Goal: Transaction & Acquisition: Purchase product/service

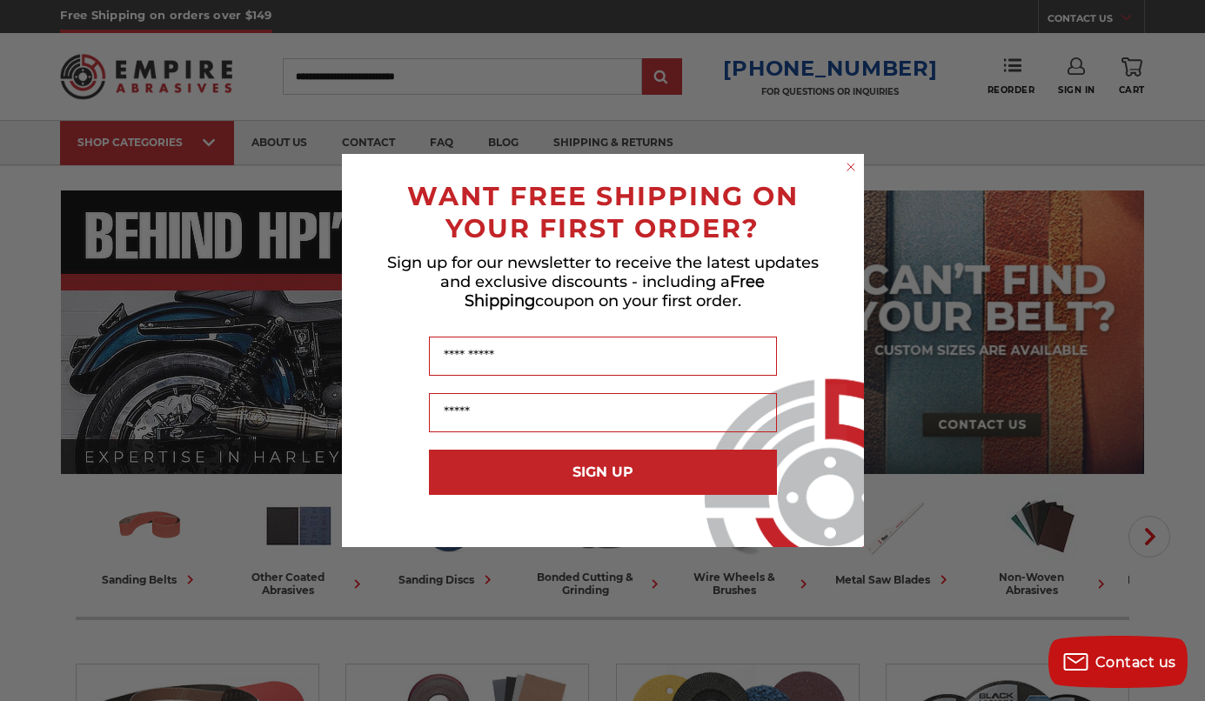
type input "**********"
click at [851, 169] on circle "Close dialog" at bounding box center [850, 167] width 17 height 17
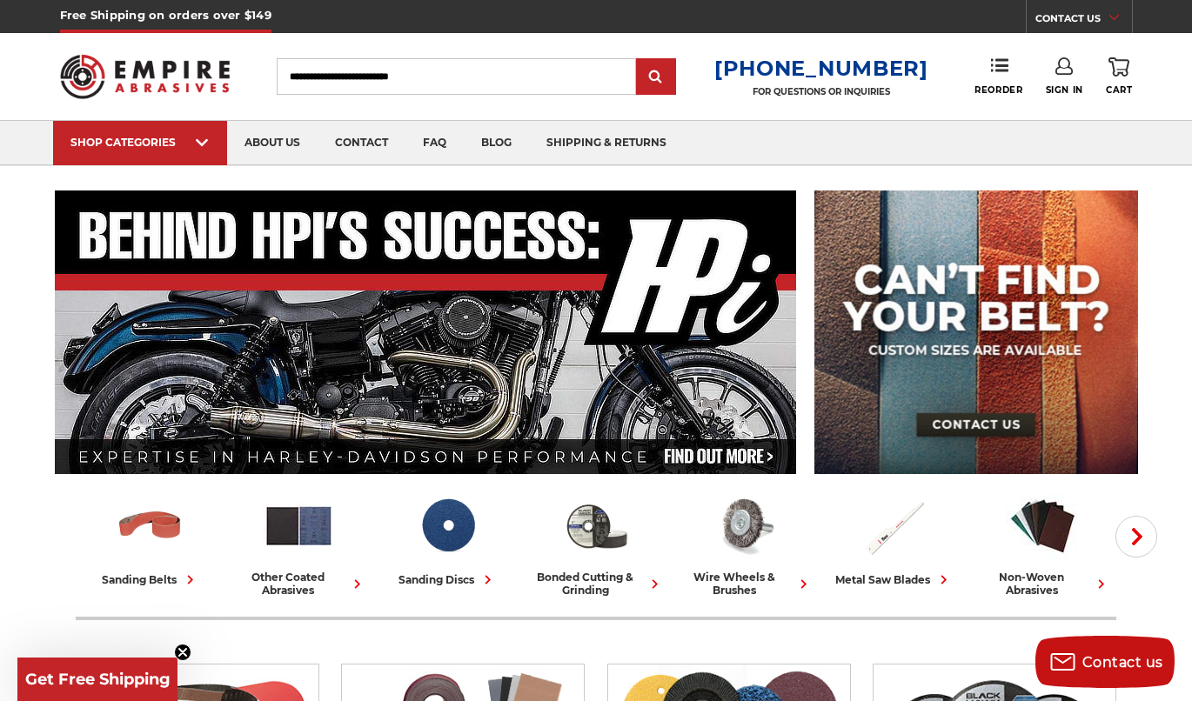
click at [1075, 75] on link "Sign In" at bounding box center [1064, 76] width 37 height 38
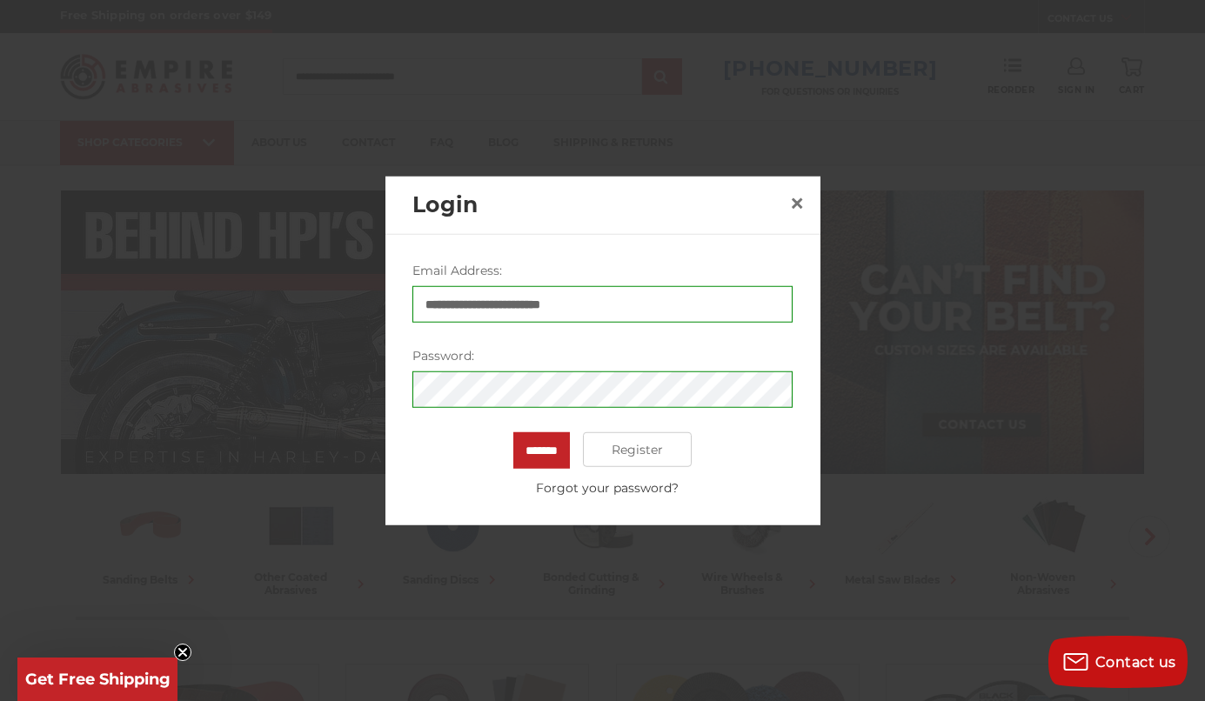
click at [585, 451] on div "******* Register Forgot your password?" at bounding box center [602, 464] width 380 height 65
click at [547, 449] on input "*******" at bounding box center [541, 450] width 57 height 37
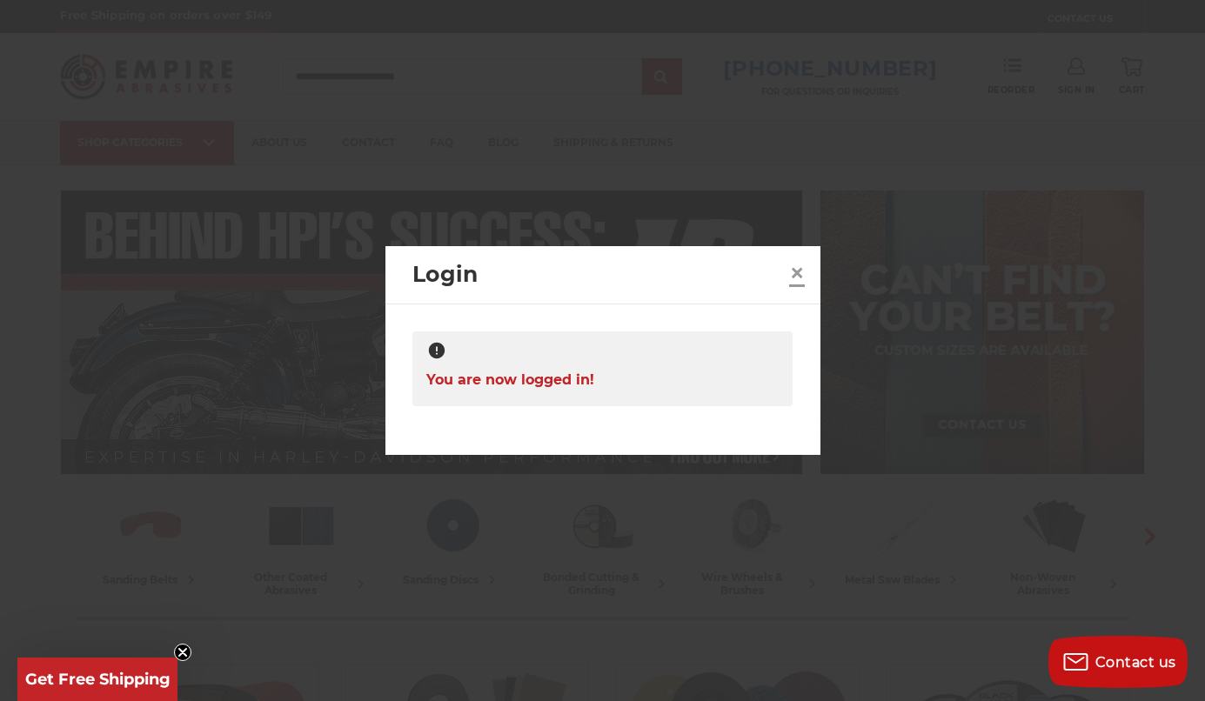
click at [798, 264] on span "×" at bounding box center [797, 273] width 16 height 34
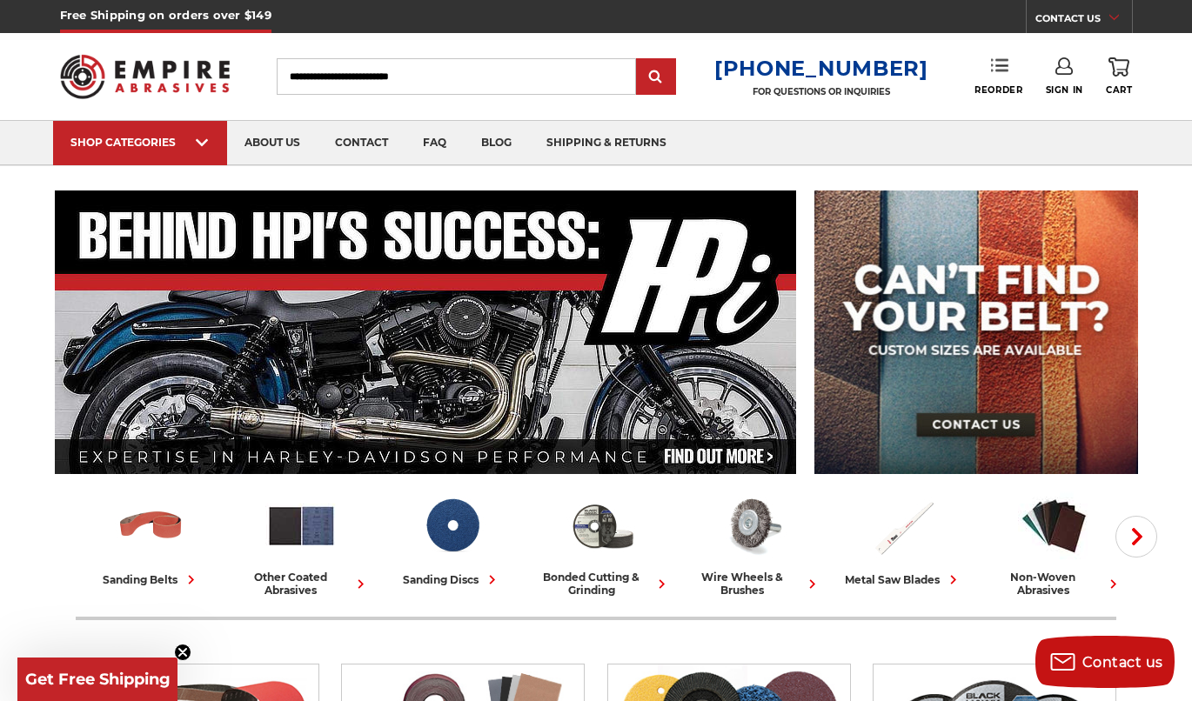
click at [1003, 72] on icon at bounding box center [999, 65] width 17 height 17
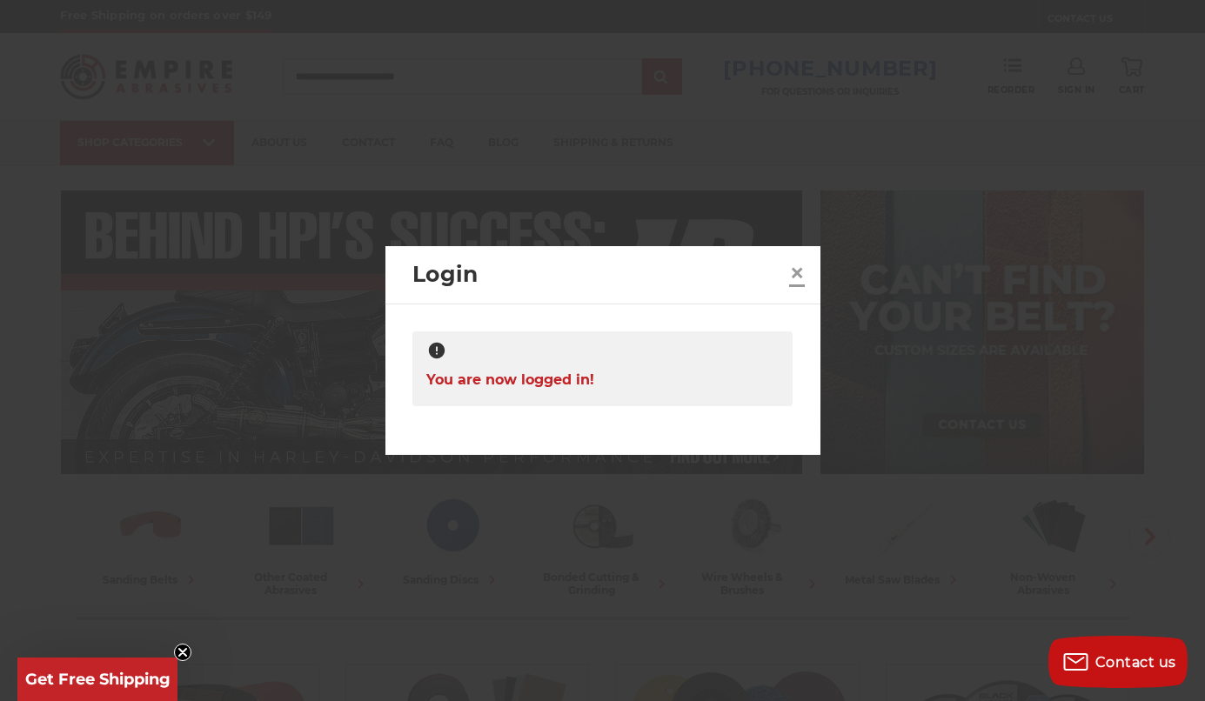
click at [804, 272] on span "×" at bounding box center [797, 273] width 16 height 34
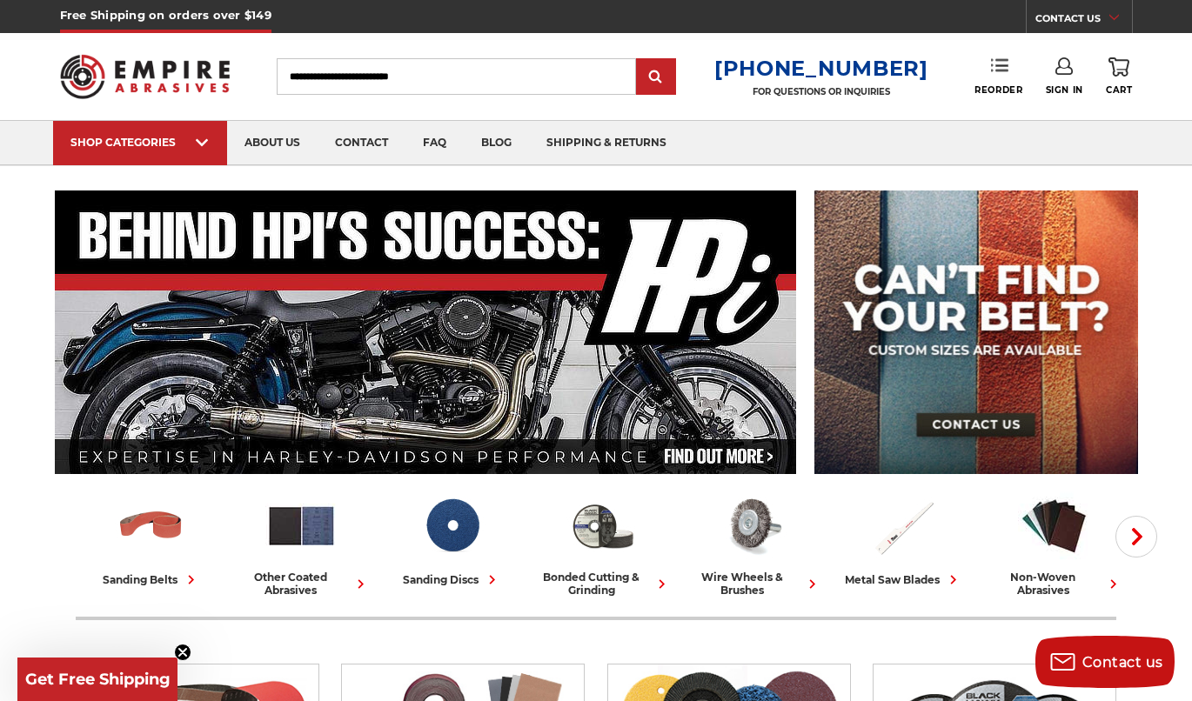
click at [994, 63] on icon at bounding box center [999, 65] width 17 height 17
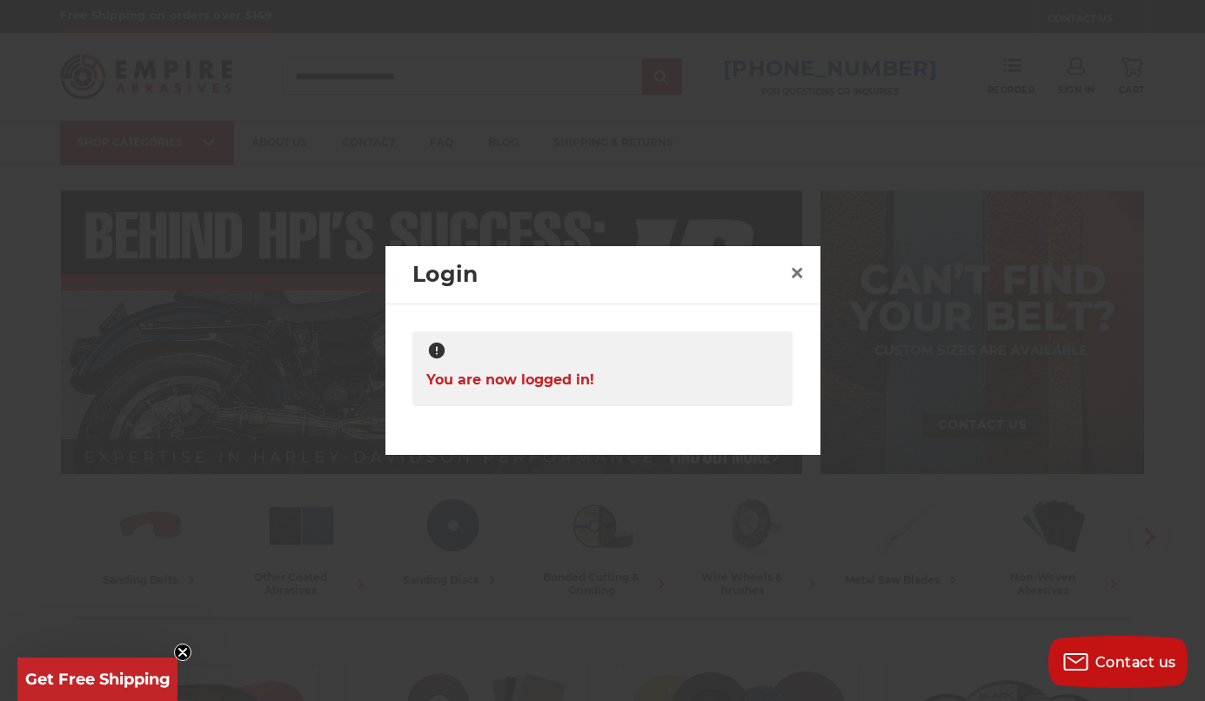
click at [607, 372] on div "You are now logged in!" at bounding box center [602, 368] width 380 height 75
click at [808, 270] on link "×" at bounding box center [797, 273] width 28 height 28
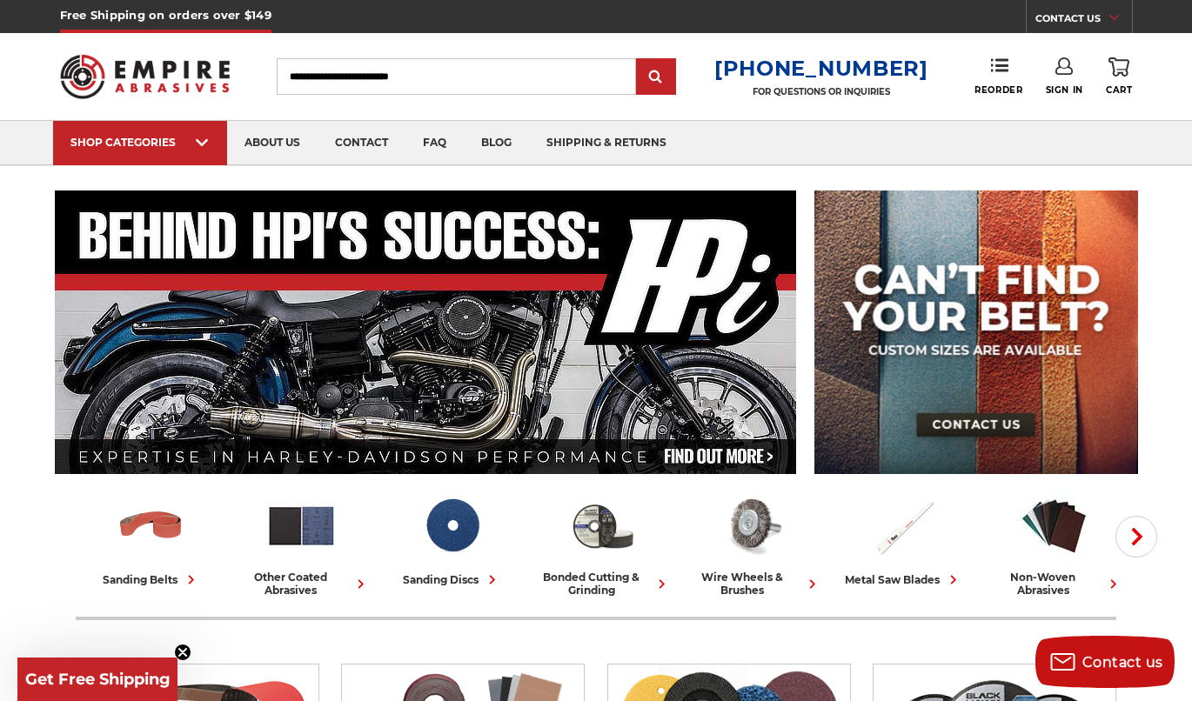
click at [1043, 79] on div "Reorder" at bounding box center [1009, 76] width 70 height 38
click at [1072, 68] on link "Sign In" at bounding box center [1064, 76] width 37 height 38
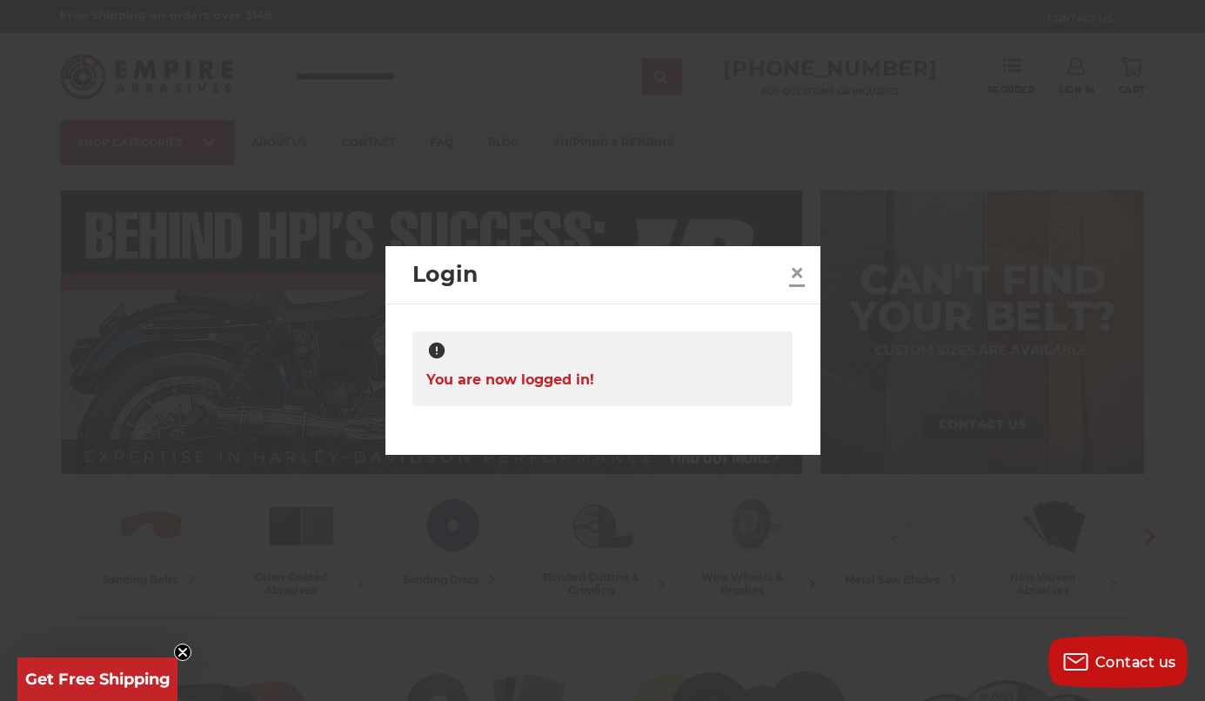
click at [803, 274] on span "×" at bounding box center [797, 273] width 16 height 34
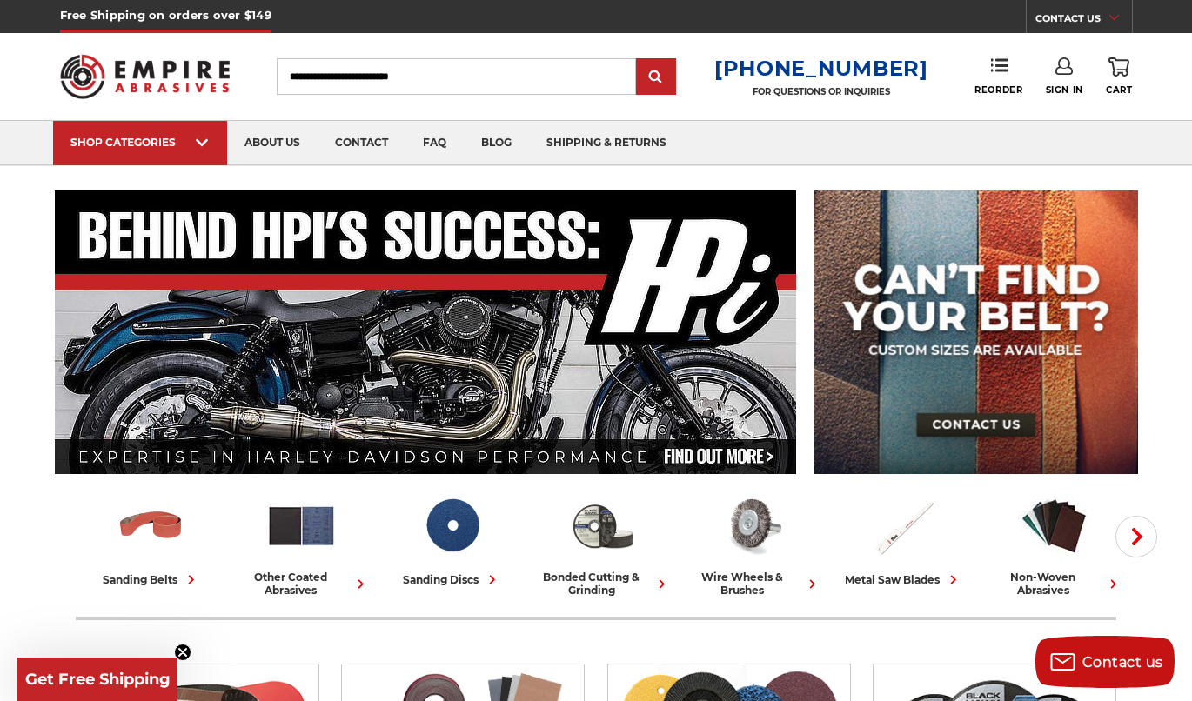
click at [160, 70] on img at bounding box center [145, 76] width 170 height 66
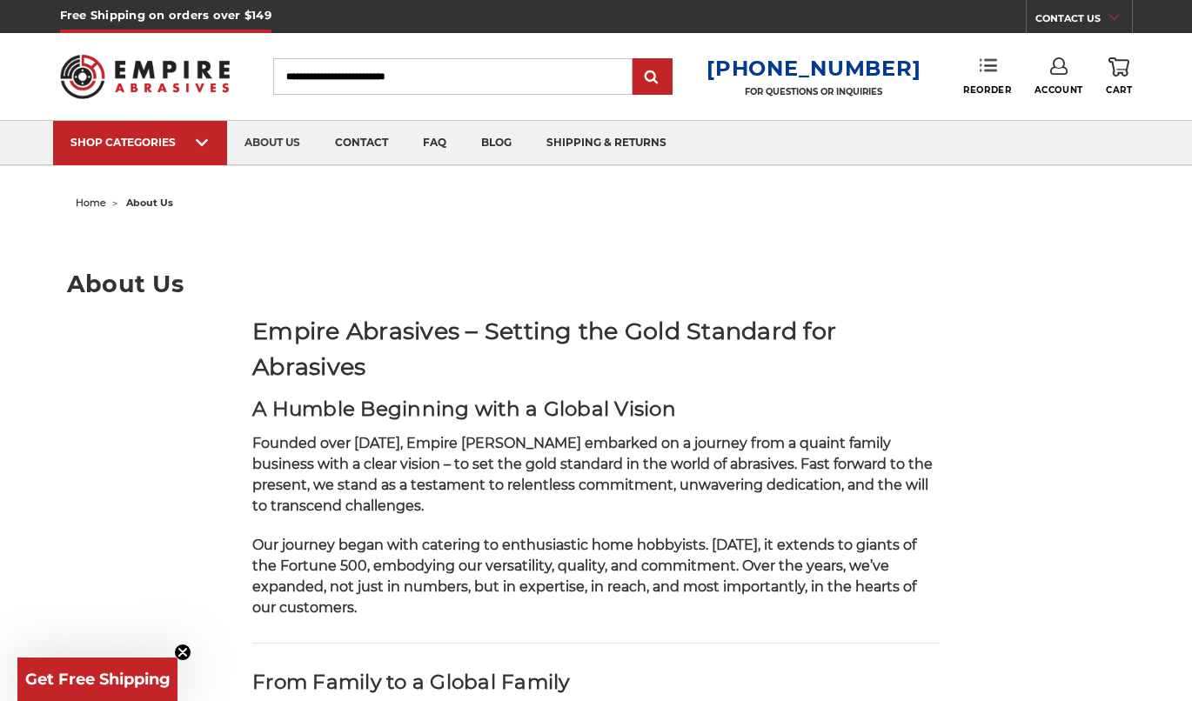
click at [983, 68] on icon at bounding box center [987, 65] width 17 height 17
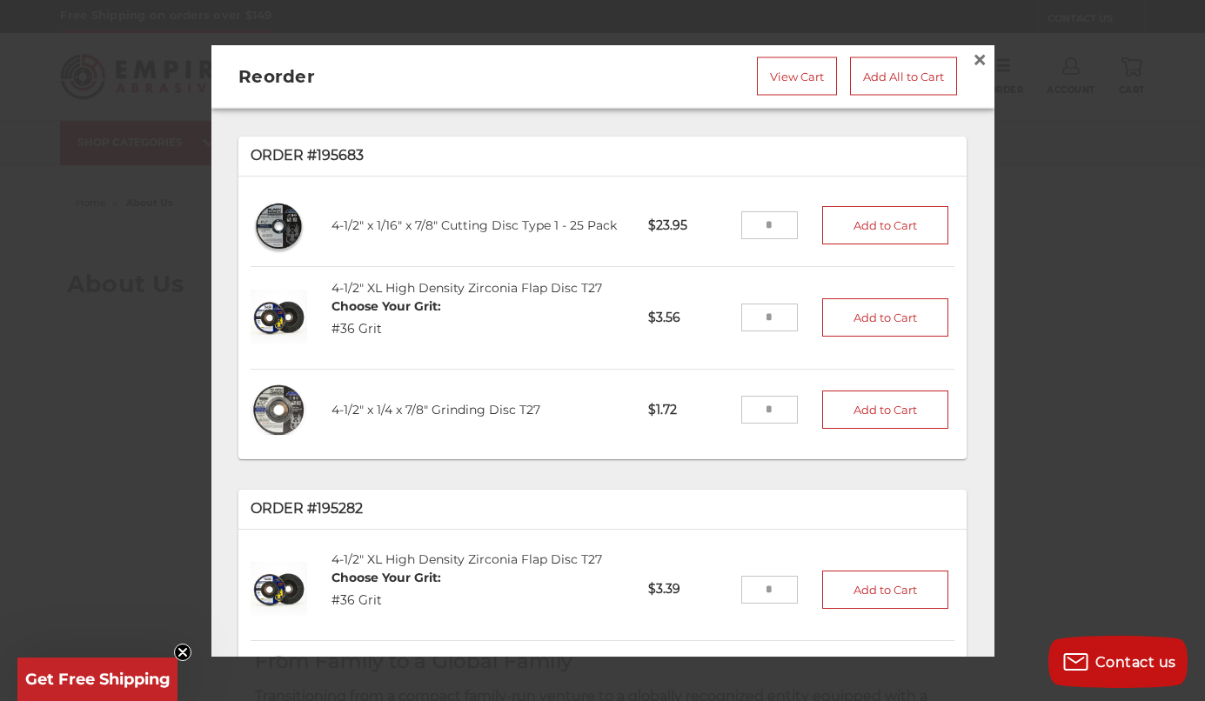
click at [763, 304] on input "tel" at bounding box center [769, 318] width 57 height 28
type input "**"
click at [822, 311] on button "Add to Cart" at bounding box center [885, 317] width 127 height 38
click at [757, 397] on input "tel" at bounding box center [769, 410] width 57 height 28
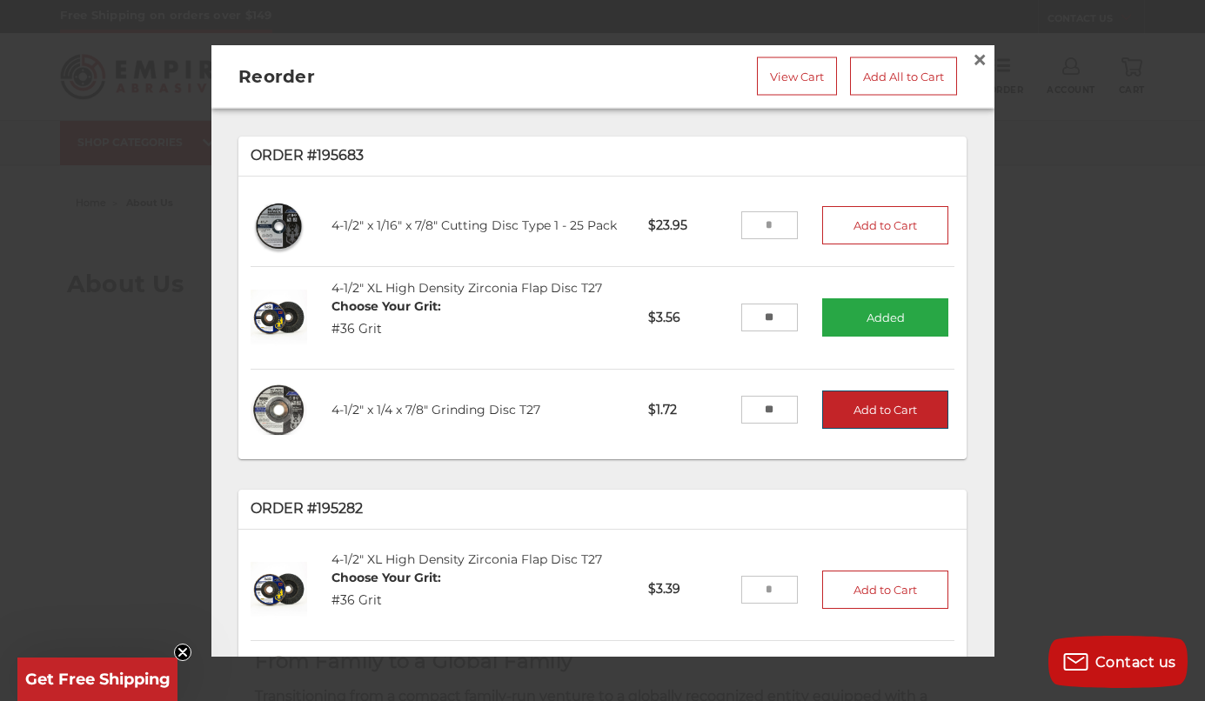
type input "**"
click at [866, 398] on button "Add to Cart" at bounding box center [885, 410] width 127 height 38
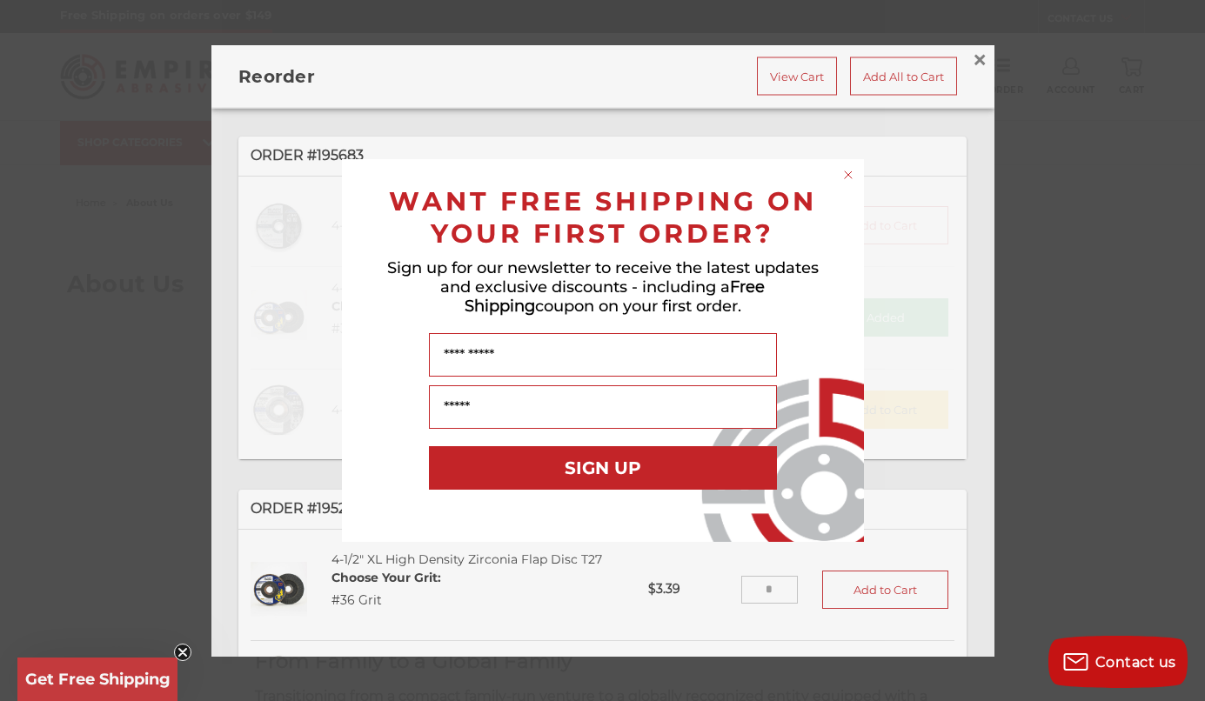
click at [851, 176] on circle "Close dialog" at bounding box center [847, 175] width 17 height 17
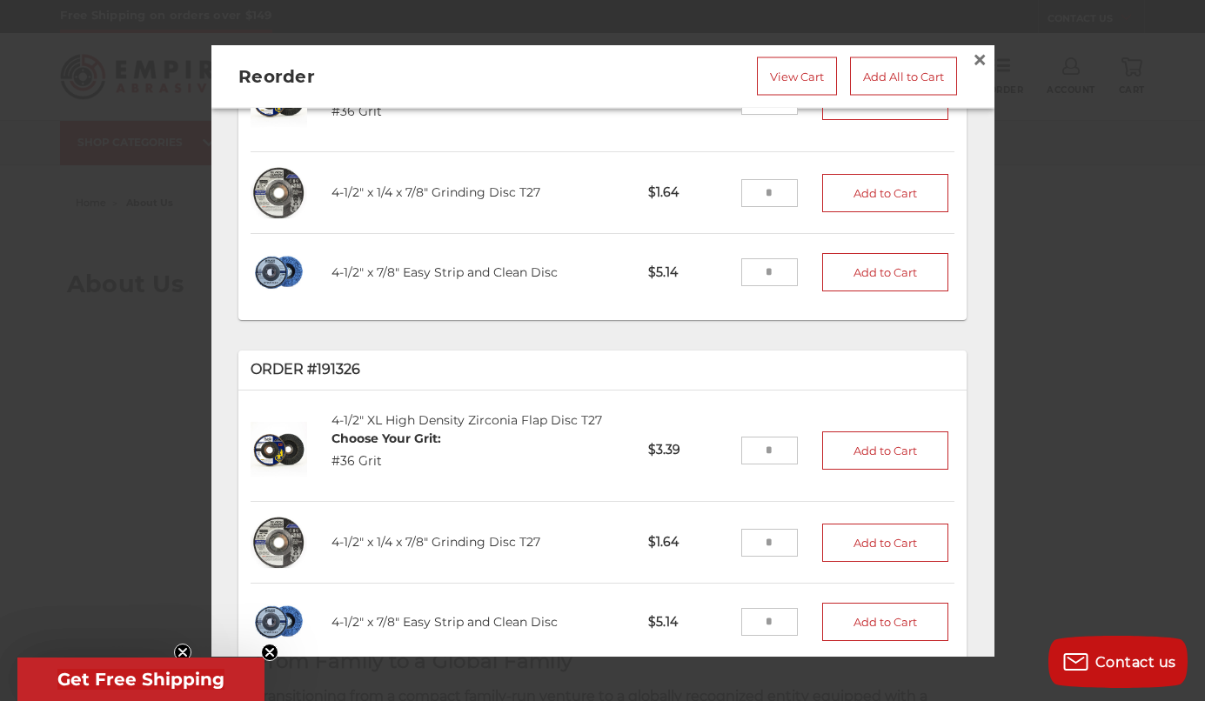
scroll to position [596, 0]
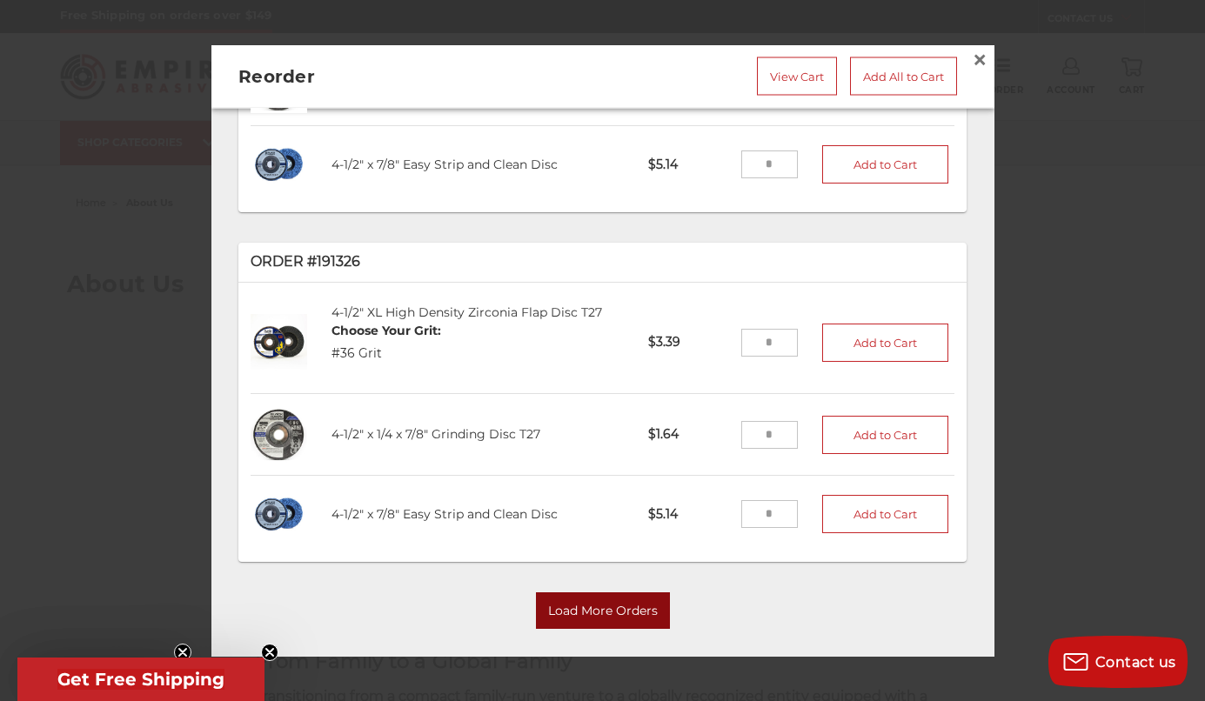
drag, startPoint x: 567, startPoint y: 584, endPoint x: 586, endPoint y: 535, distance: 52.3
click at [567, 592] on button "Load More Orders" at bounding box center [603, 610] width 134 height 37
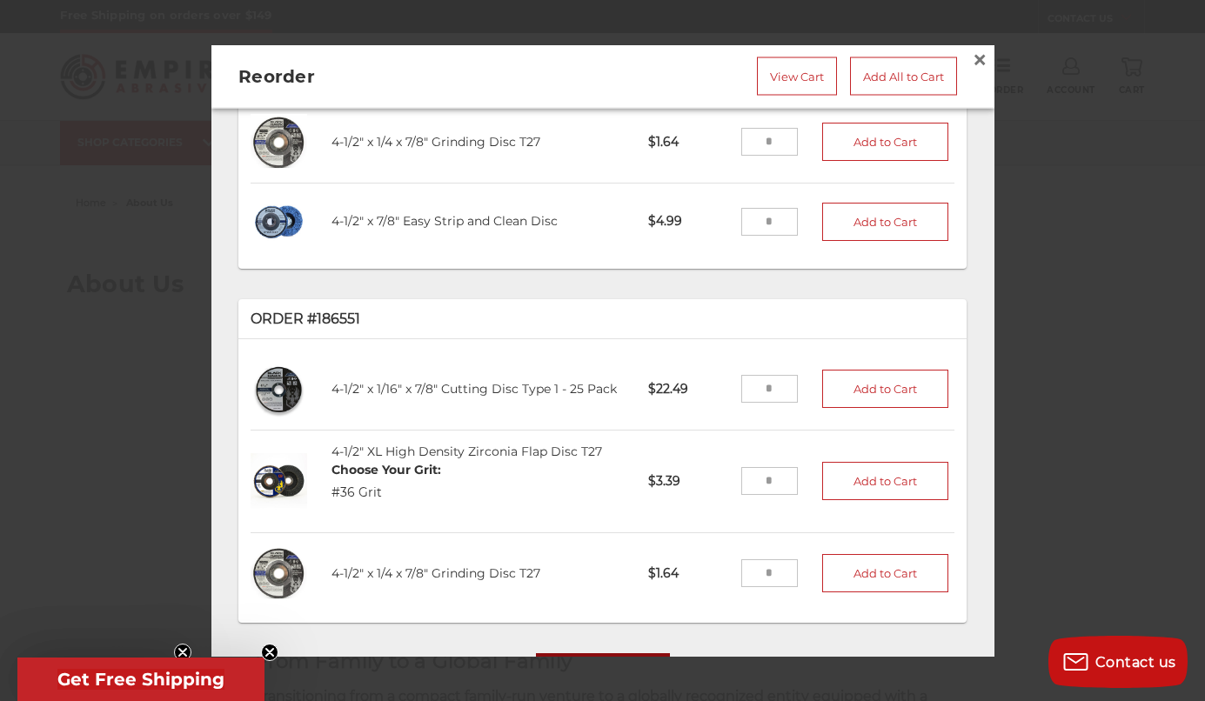
scroll to position [1636, 0]
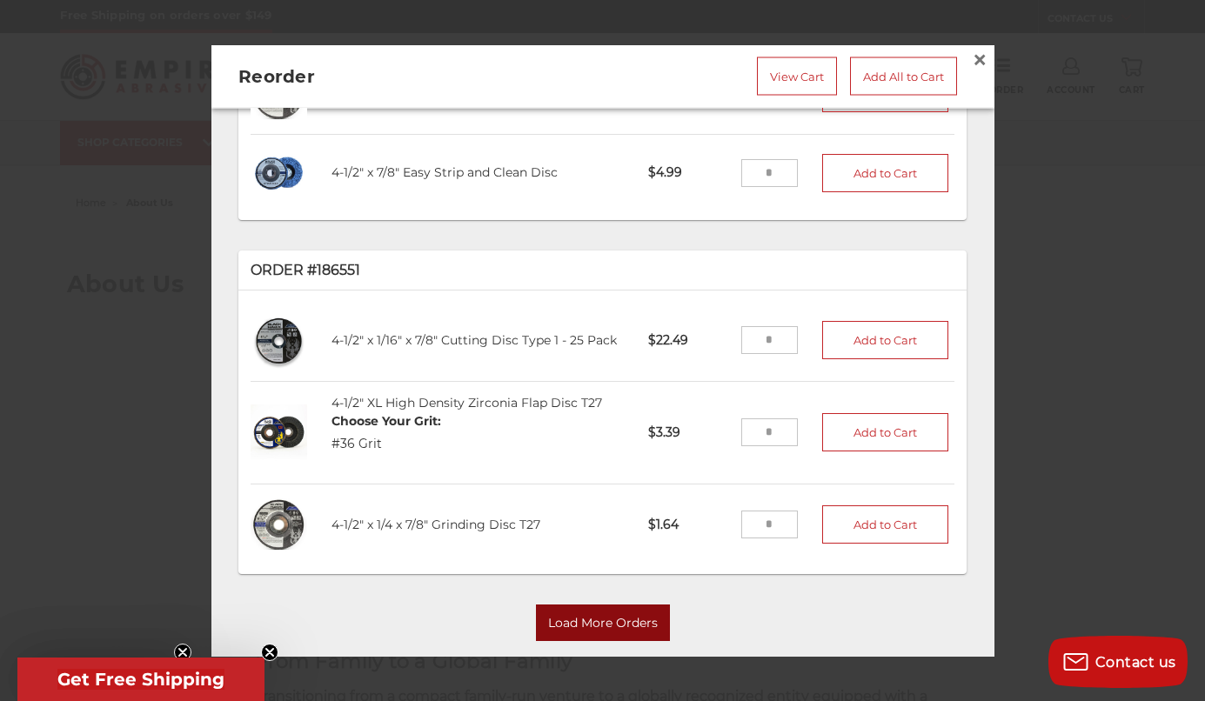
click at [589, 605] on button "Load More Orders" at bounding box center [603, 623] width 134 height 37
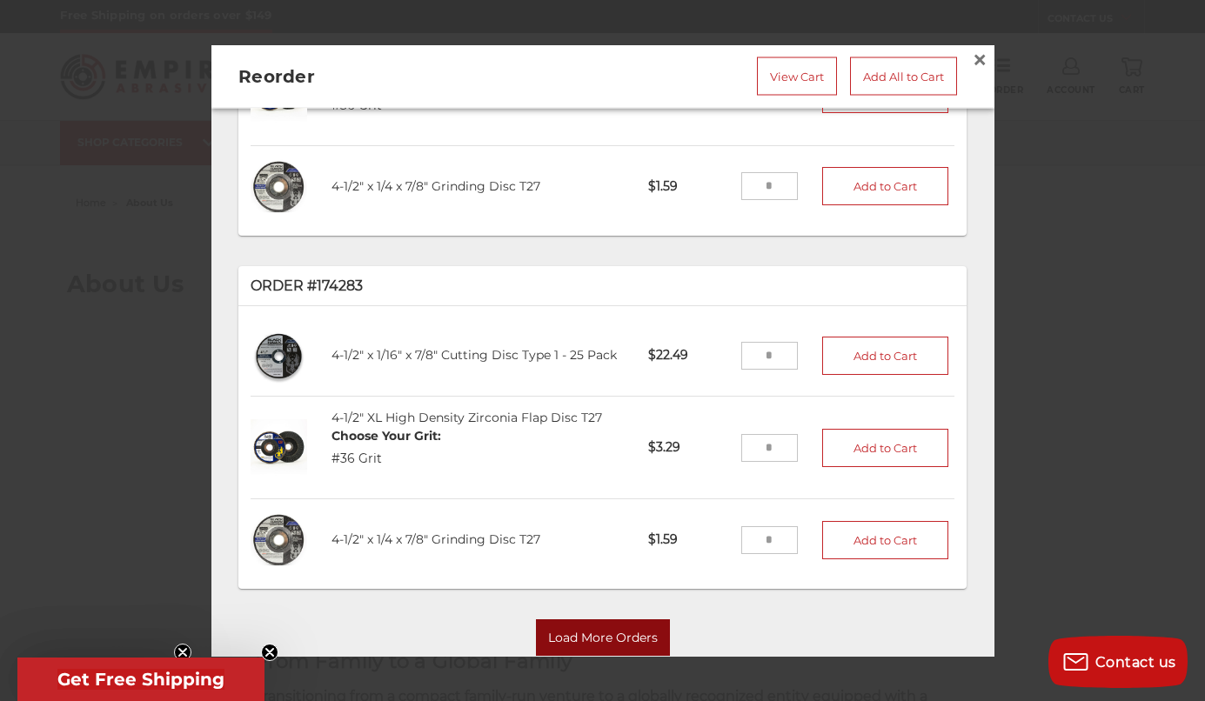
scroll to position [2605, 0]
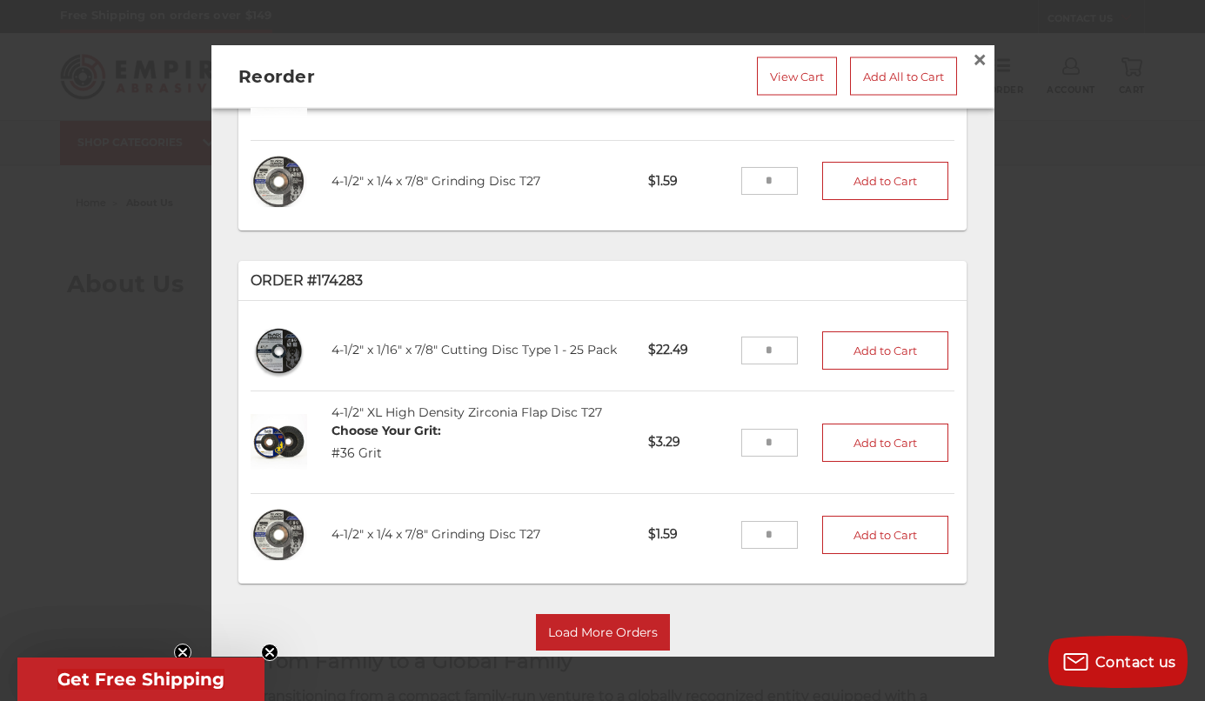
click at [554, 615] on div "Load More Orders" at bounding box center [602, 639] width 728 height 49
click at [565, 615] on button "Load More Orders" at bounding box center [603, 633] width 134 height 37
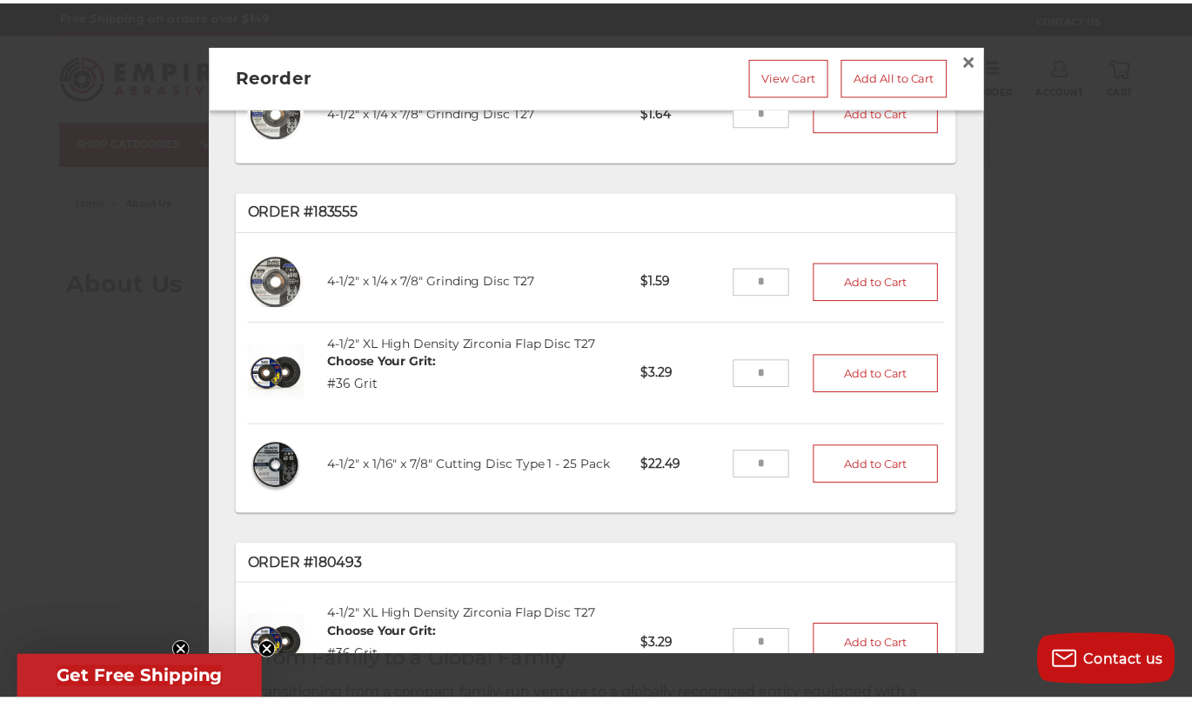
scroll to position [2043, 0]
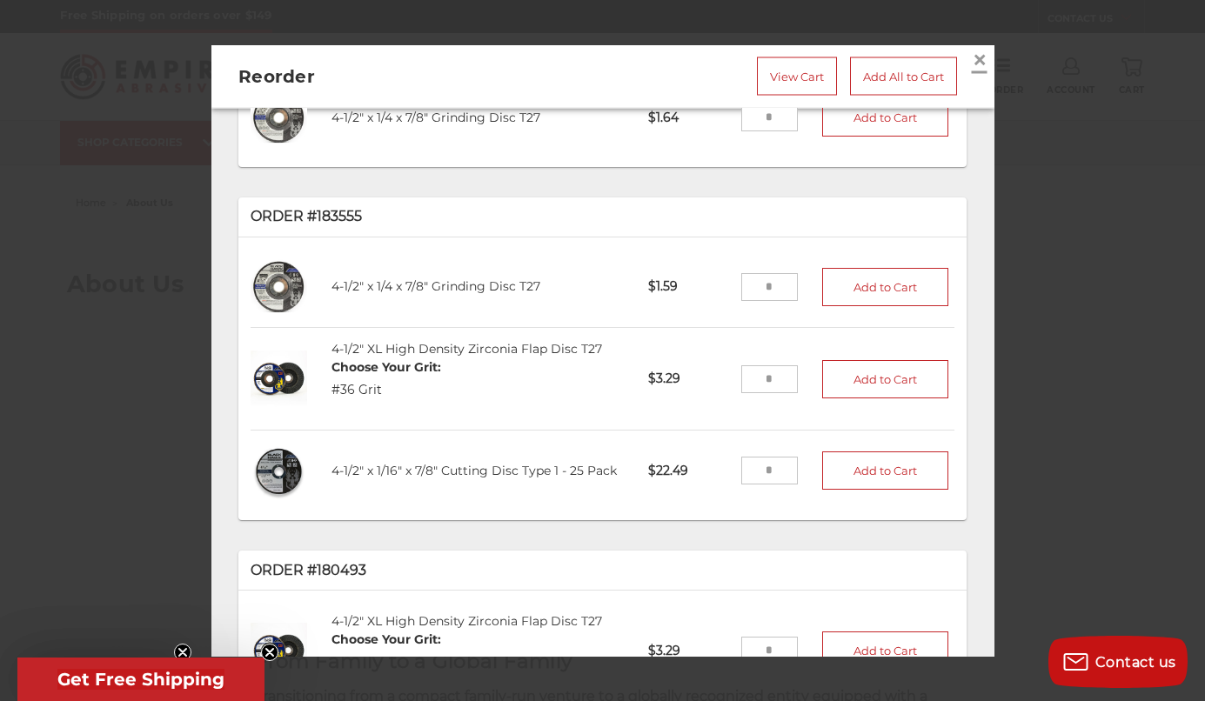
click at [972, 51] on span "×" at bounding box center [980, 60] width 16 height 34
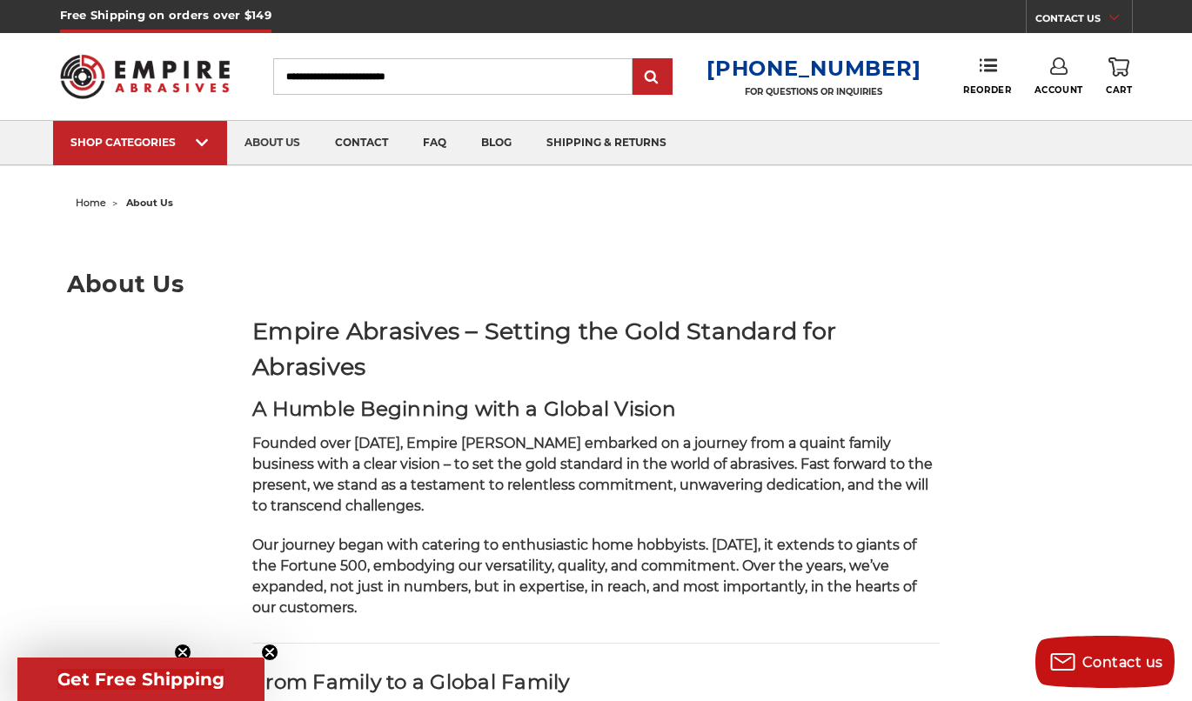
click at [412, 79] on input "Search" at bounding box center [452, 76] width 359 height 37
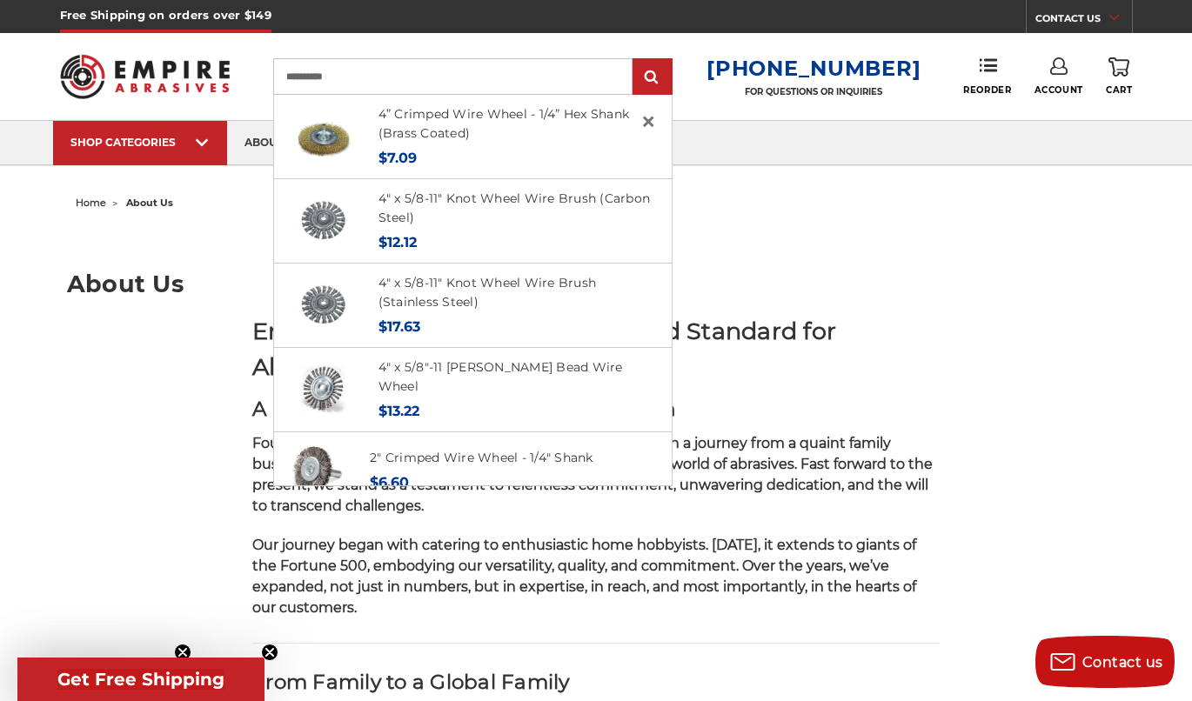
type input "**********"
click at [635, 60] on input "submit" at bounding box center [652, 77] width 35 height 35
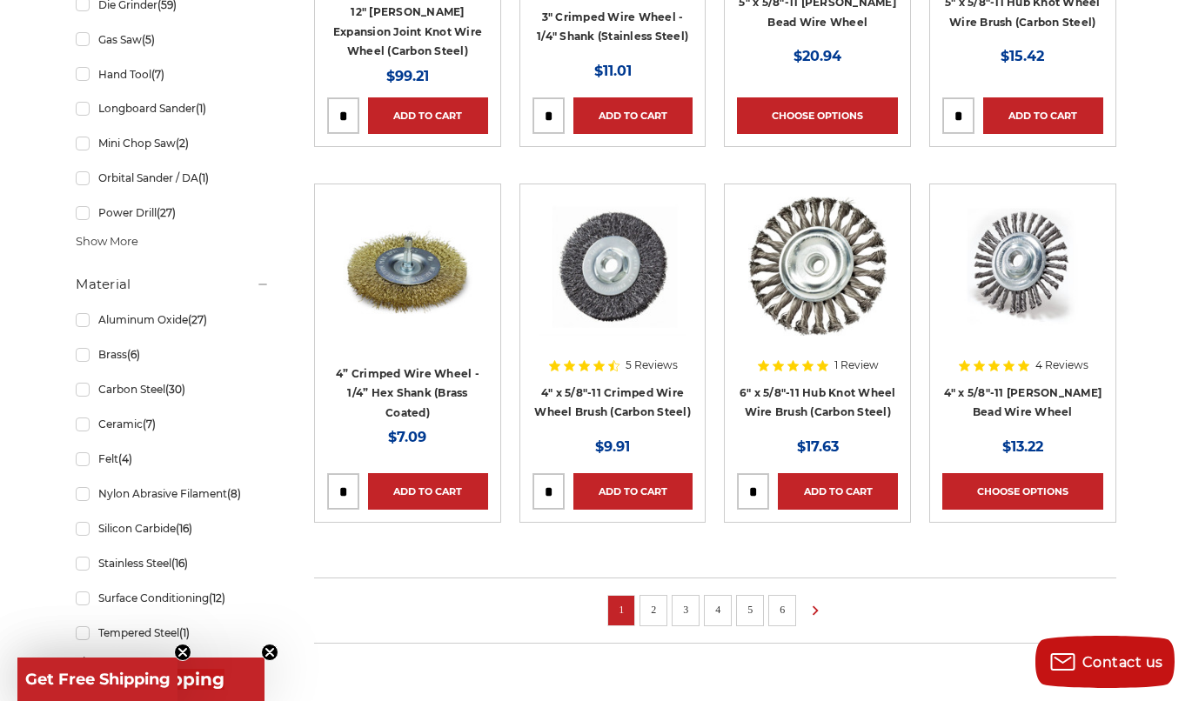
scroll to position [1136, 0]
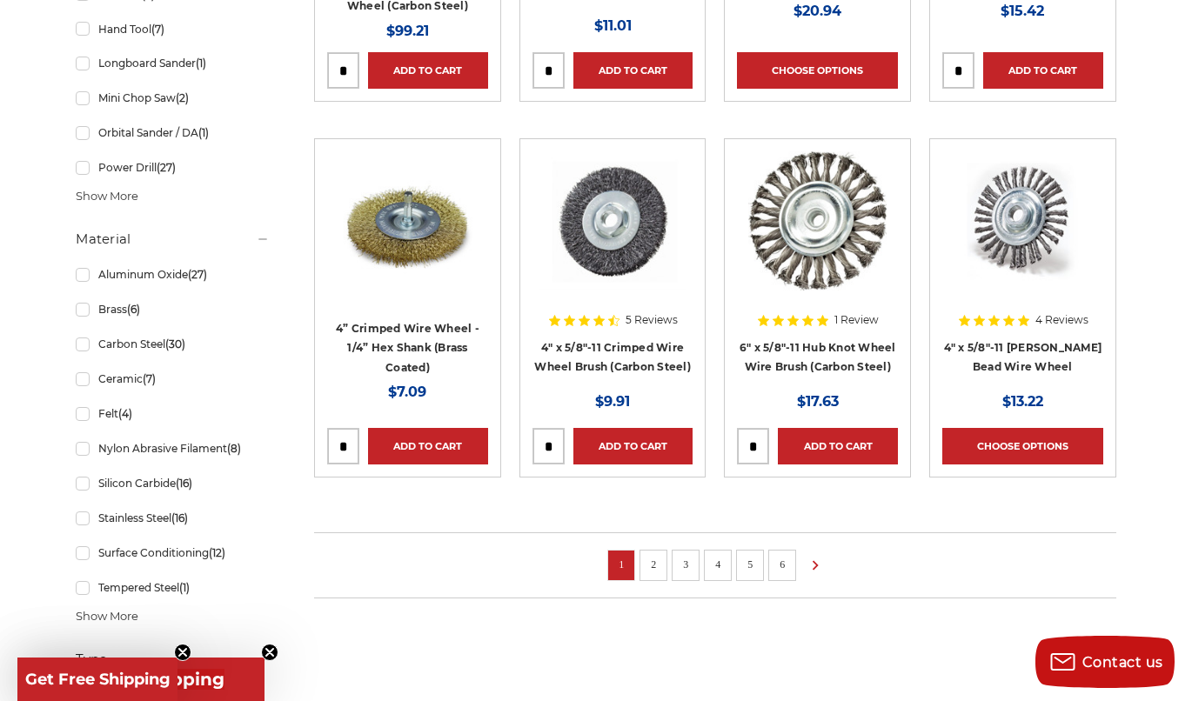
click at [651, 574] on li "2" at bounding box center [653, 565] width 28 height 31
click at [655, 556] on link "2" at bounding box center [653, 564] width 17 height 19
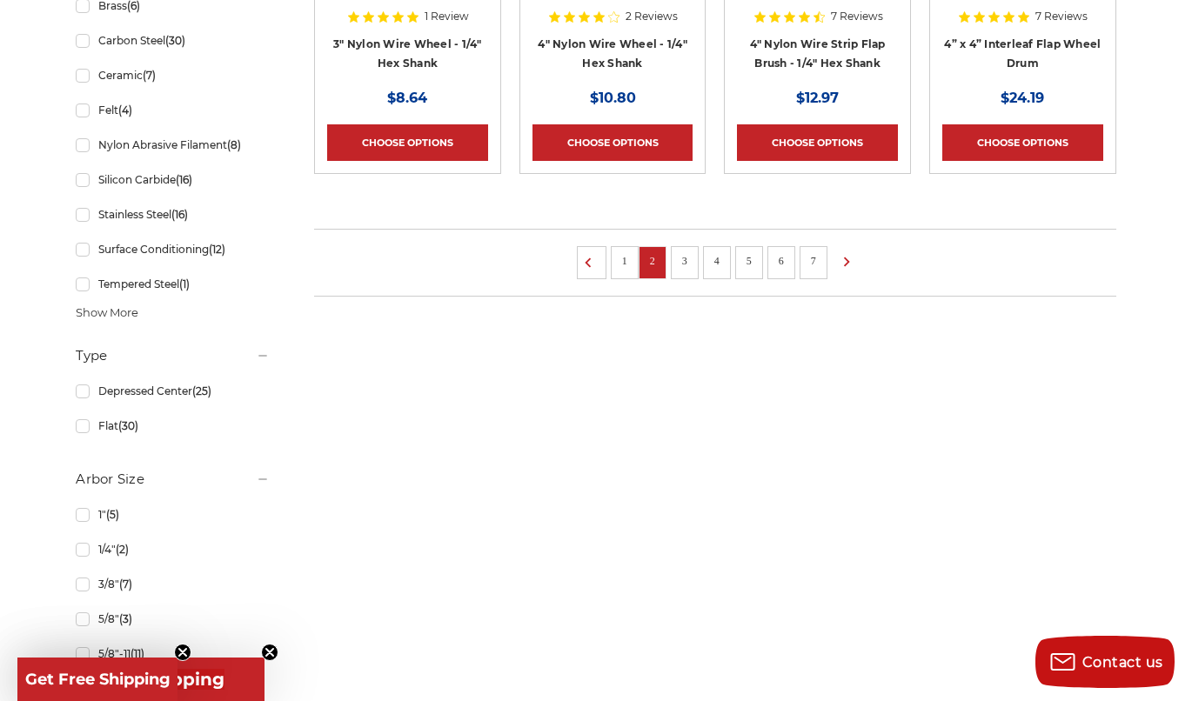
scroll to position [1479, 0]
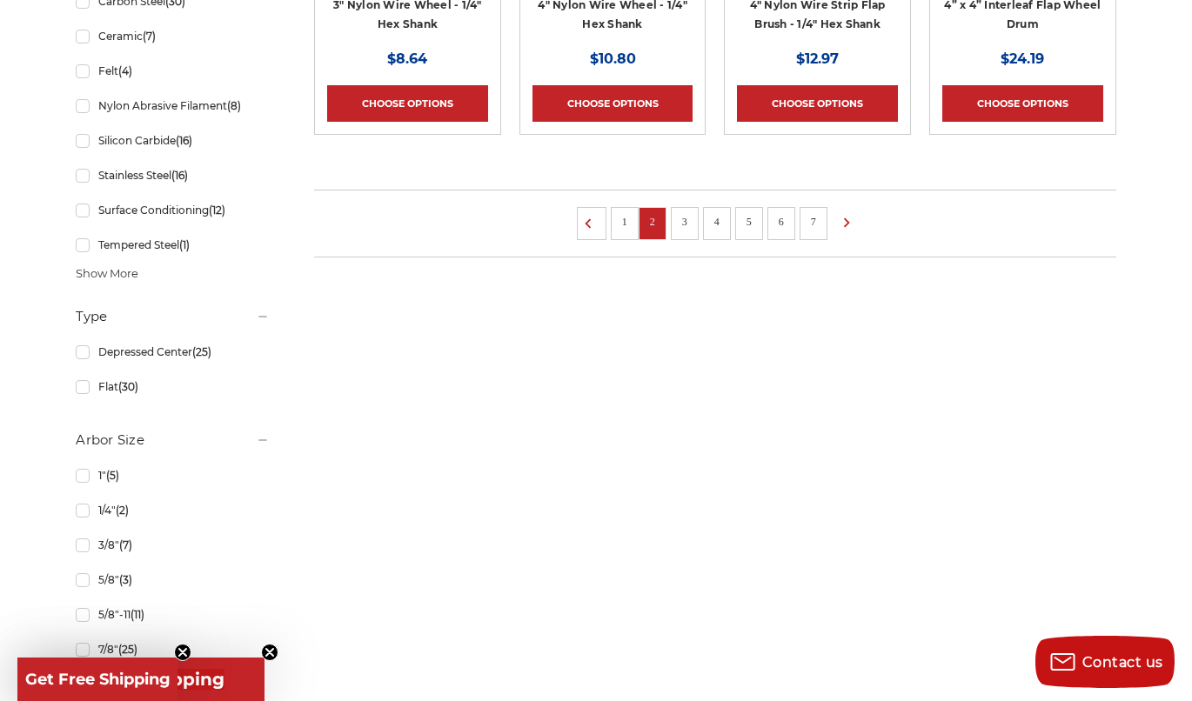
click at [691, 214] on link "3" at bounding box center [684, 221] width 17 height 19
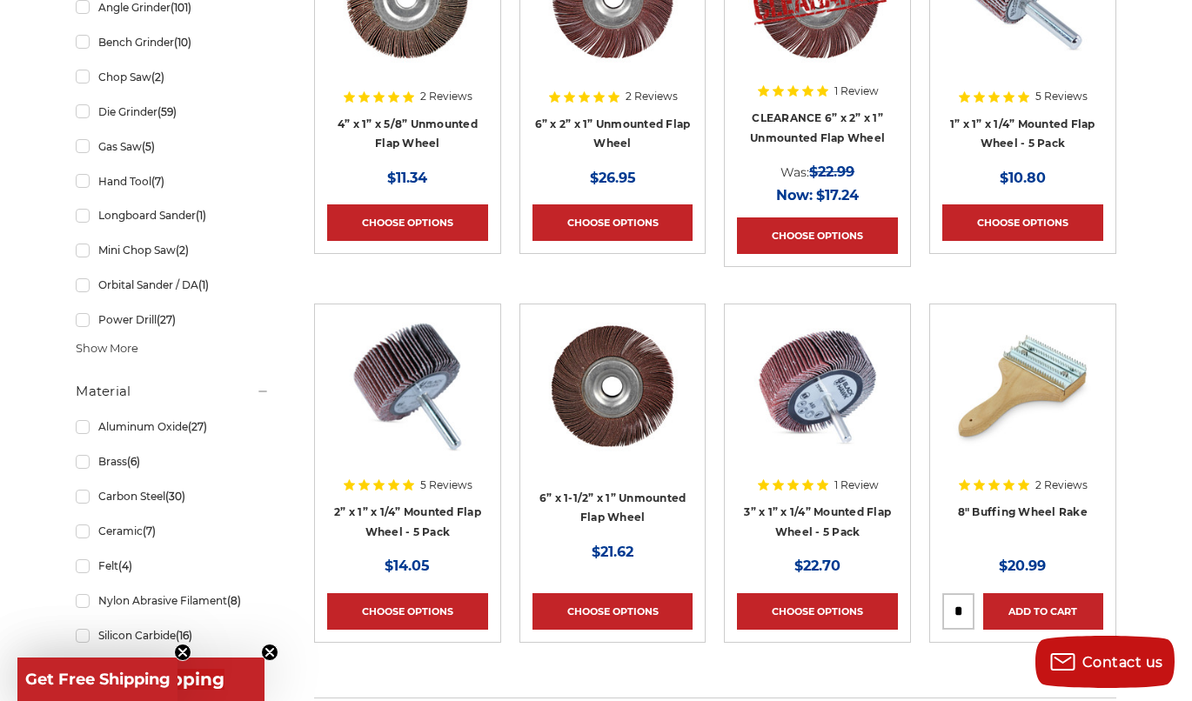
scroll to position [1131, 0]
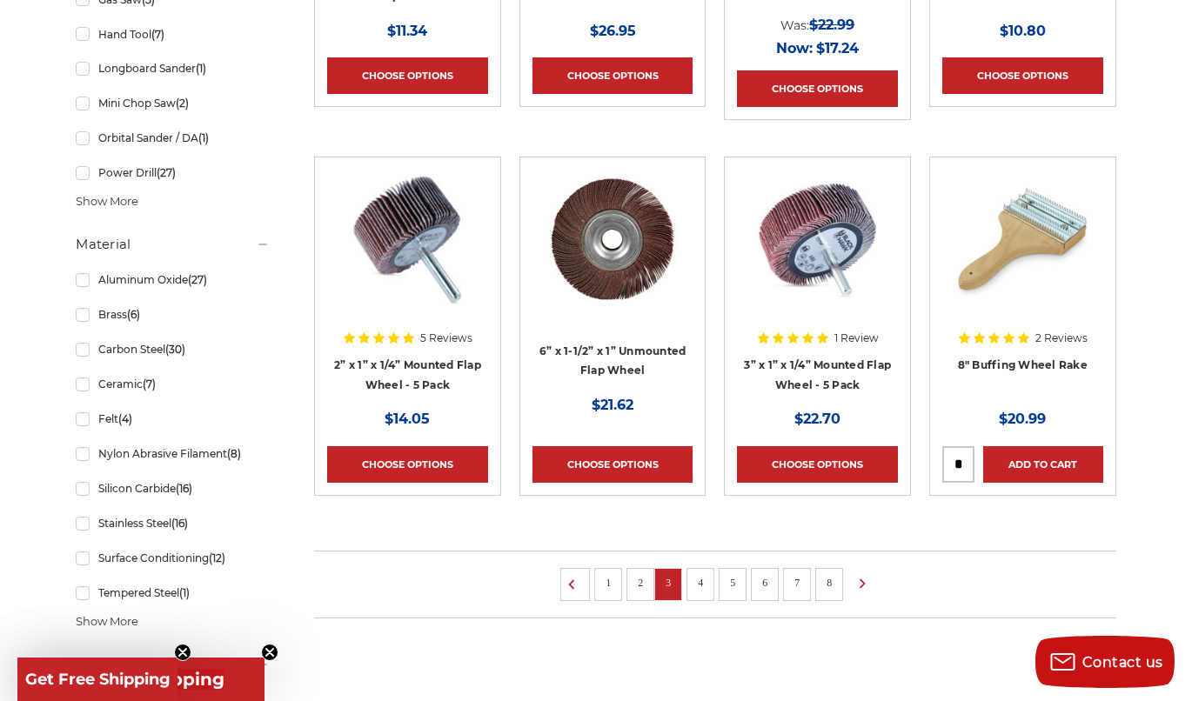
click at [599, 583] on link "1" at bounding box center [607, 582] width 17 height 19
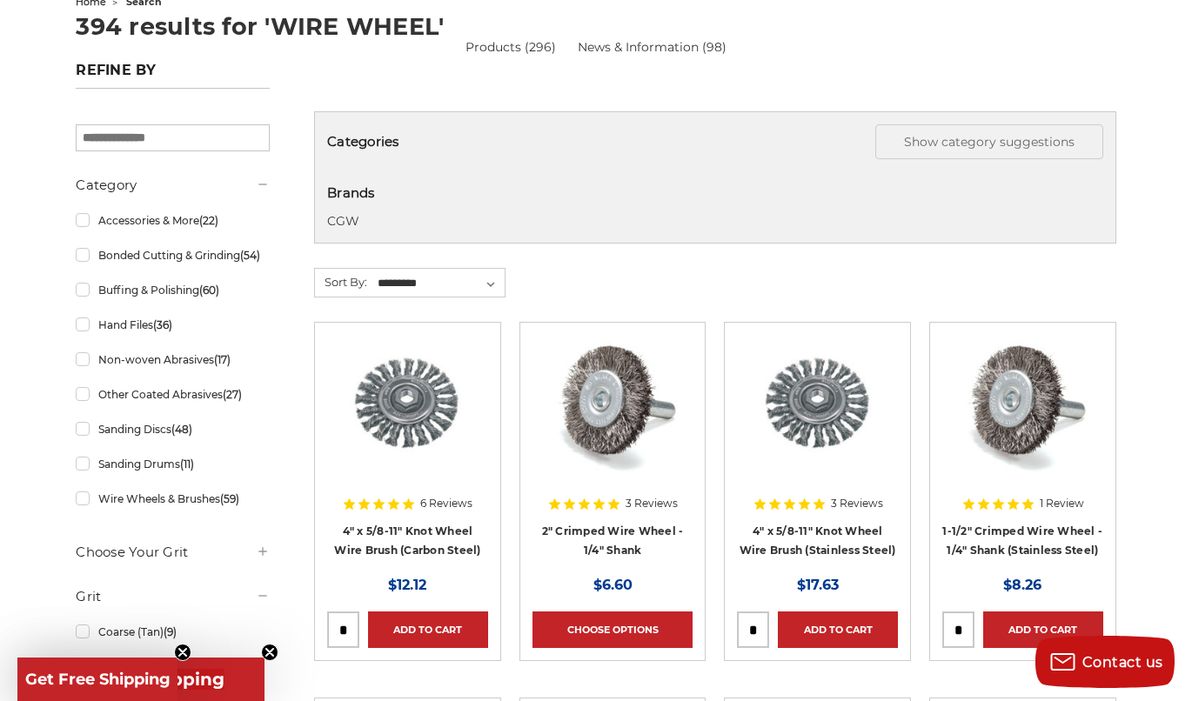
scroll to position [203, 0]
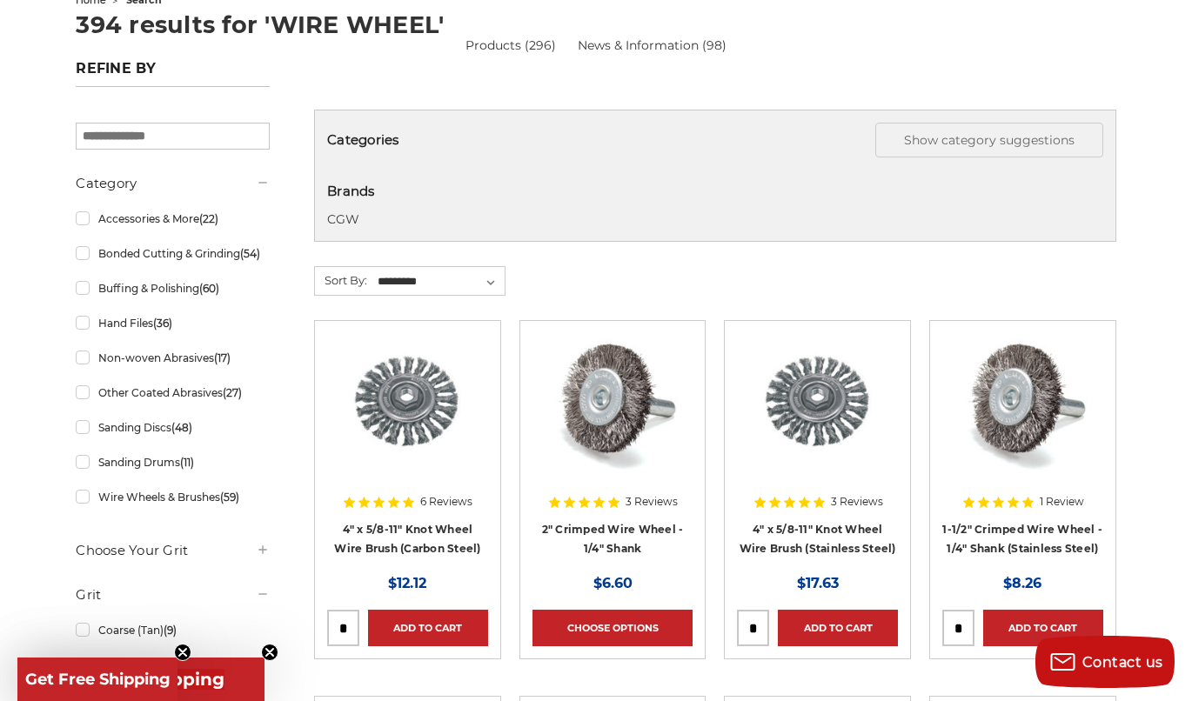
click at [812, 412] on img at bounding box center [817, 402] width 139 height 139
